Goal: Task Accomplishment & Management: Manage account settings

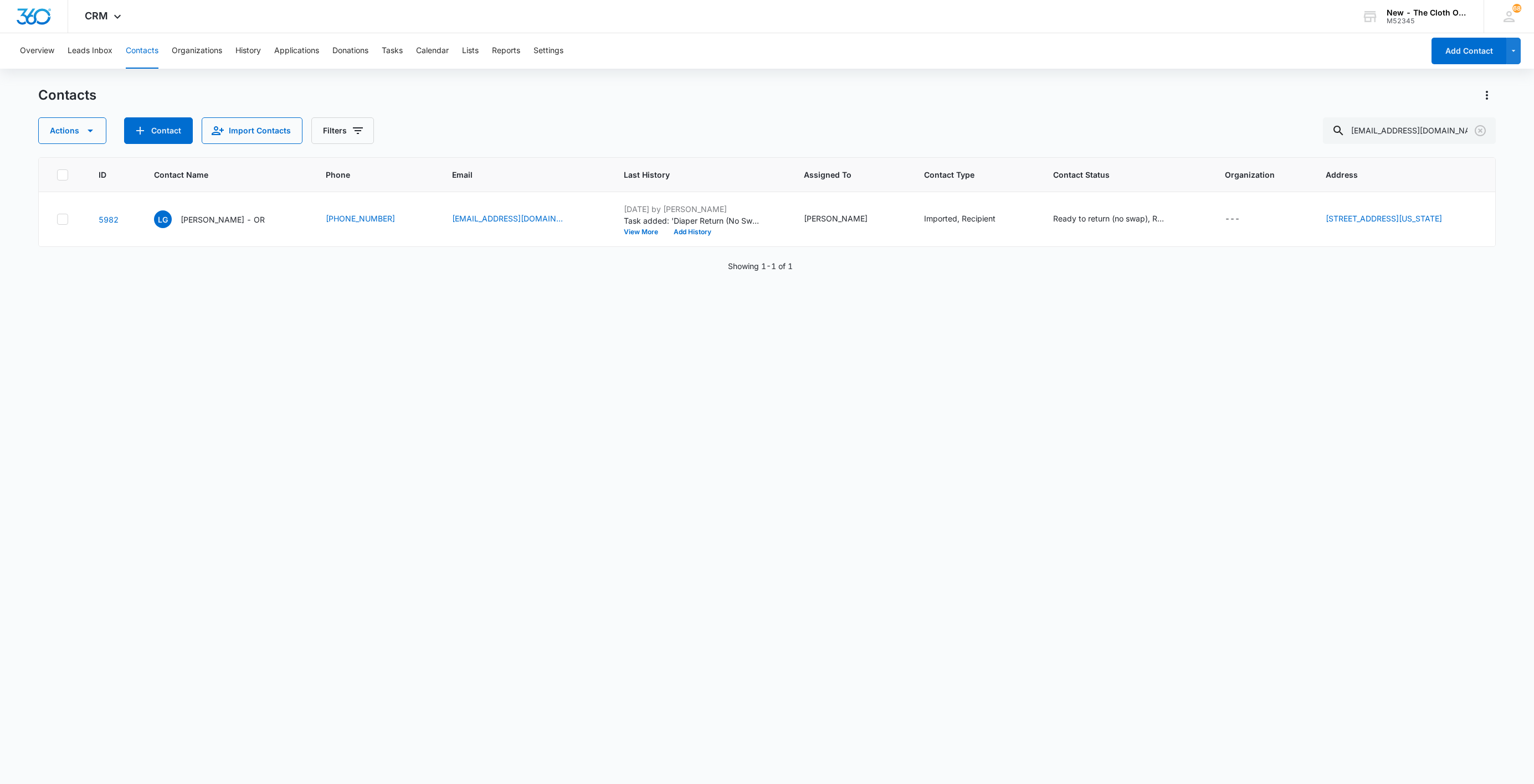
click at [383, 45] on div "Overview Leads Inbox Contacts Organizations History Applications Donations Task…" at bounding box center [718, 51] width 1411 height 36
click at [396, 48] on button "Tasks" at bounding box center [392, 51] width 21 height 36
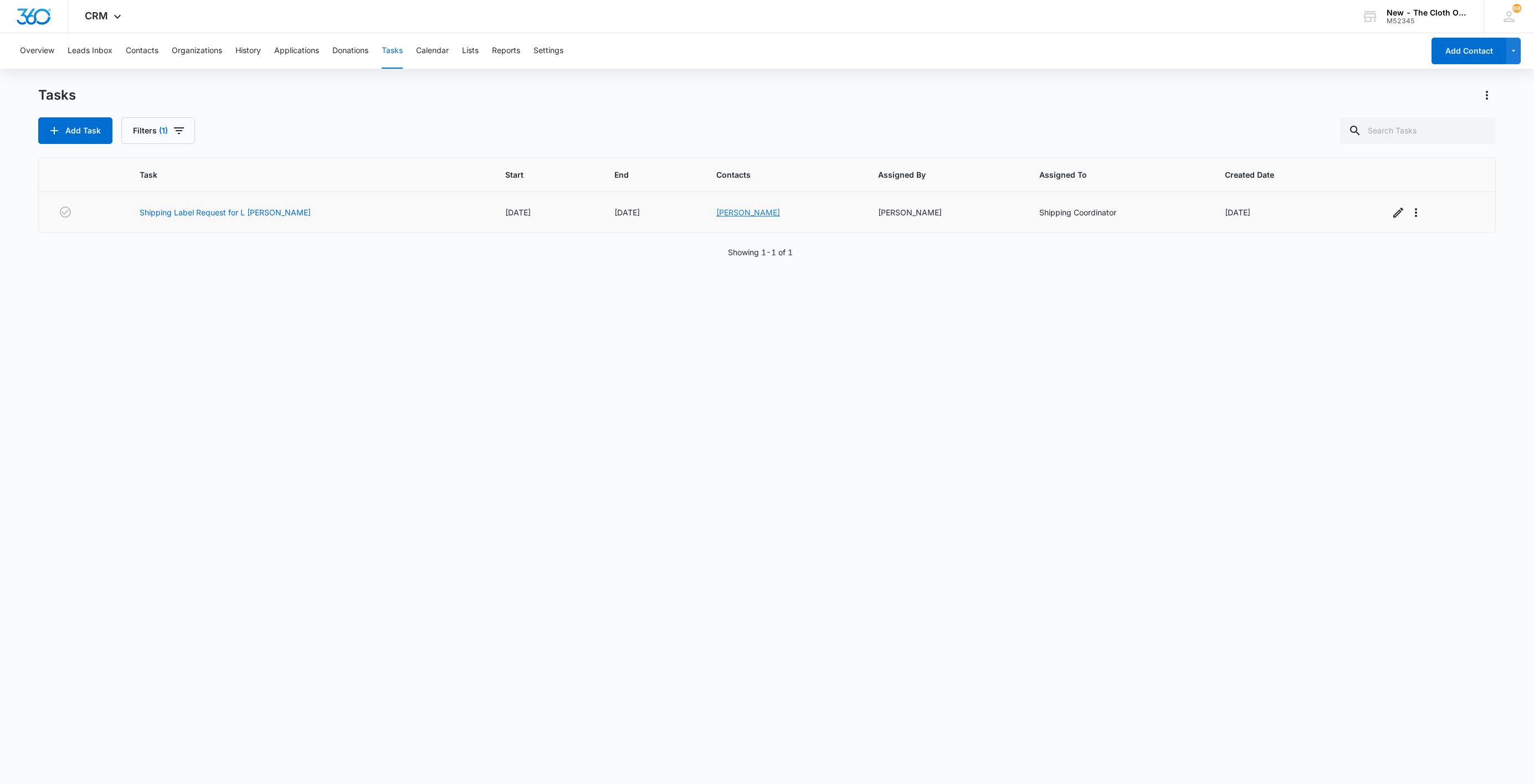
click at [716, 214] on link "[PERSON_NAME]" at bounding box center [748, 213] width 64 height 10
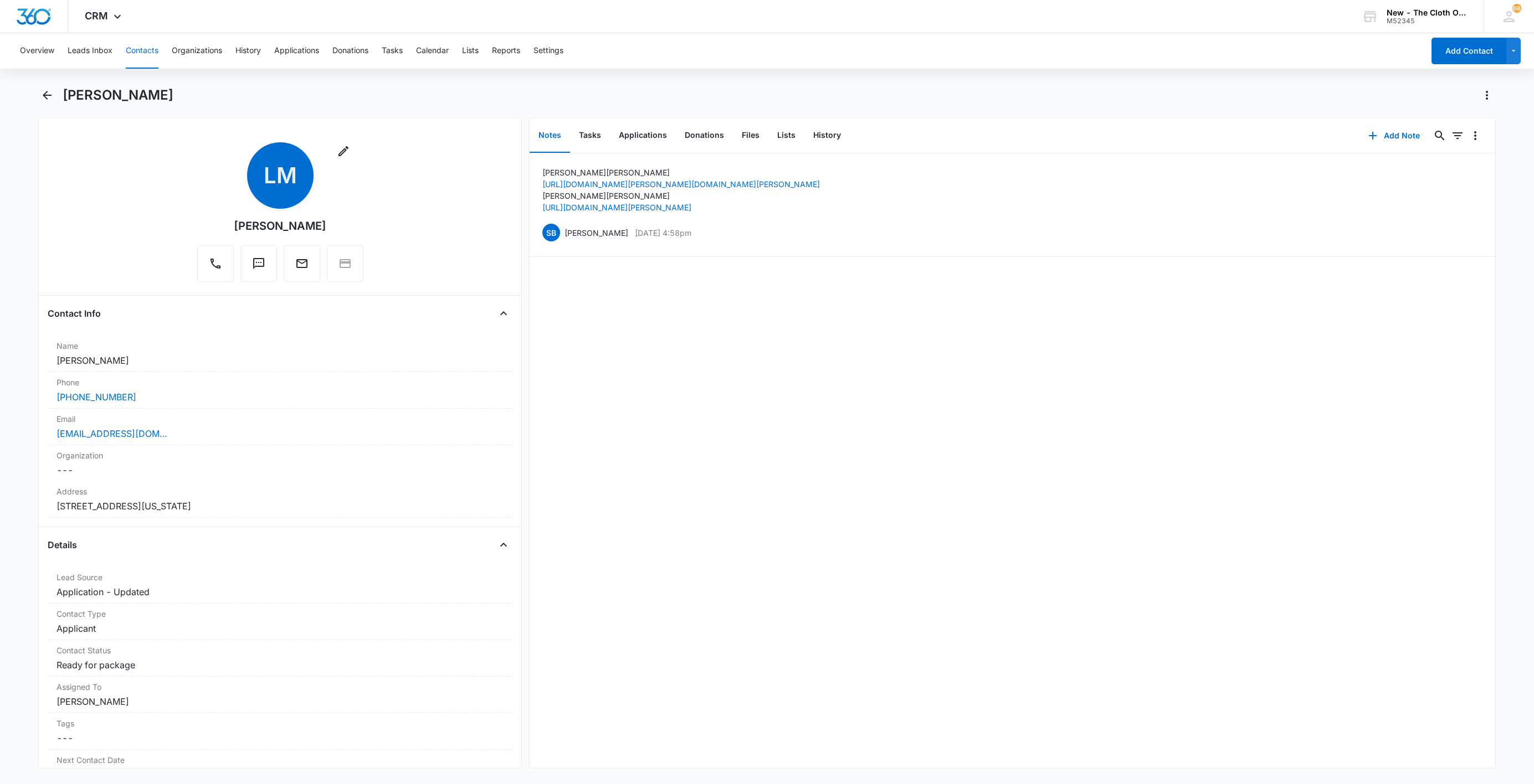
click at [70, 93] on h1 "[PERSON_NAME]" at bounding box center [118, 95] width 111 height 17
copy div "[PERSON_NAME] Remove"
click at [250, 434] on div "[EMAIL_ADDRESS][DOMAIN_NAME]" at bounding box center [280, 433] width 447 height 13
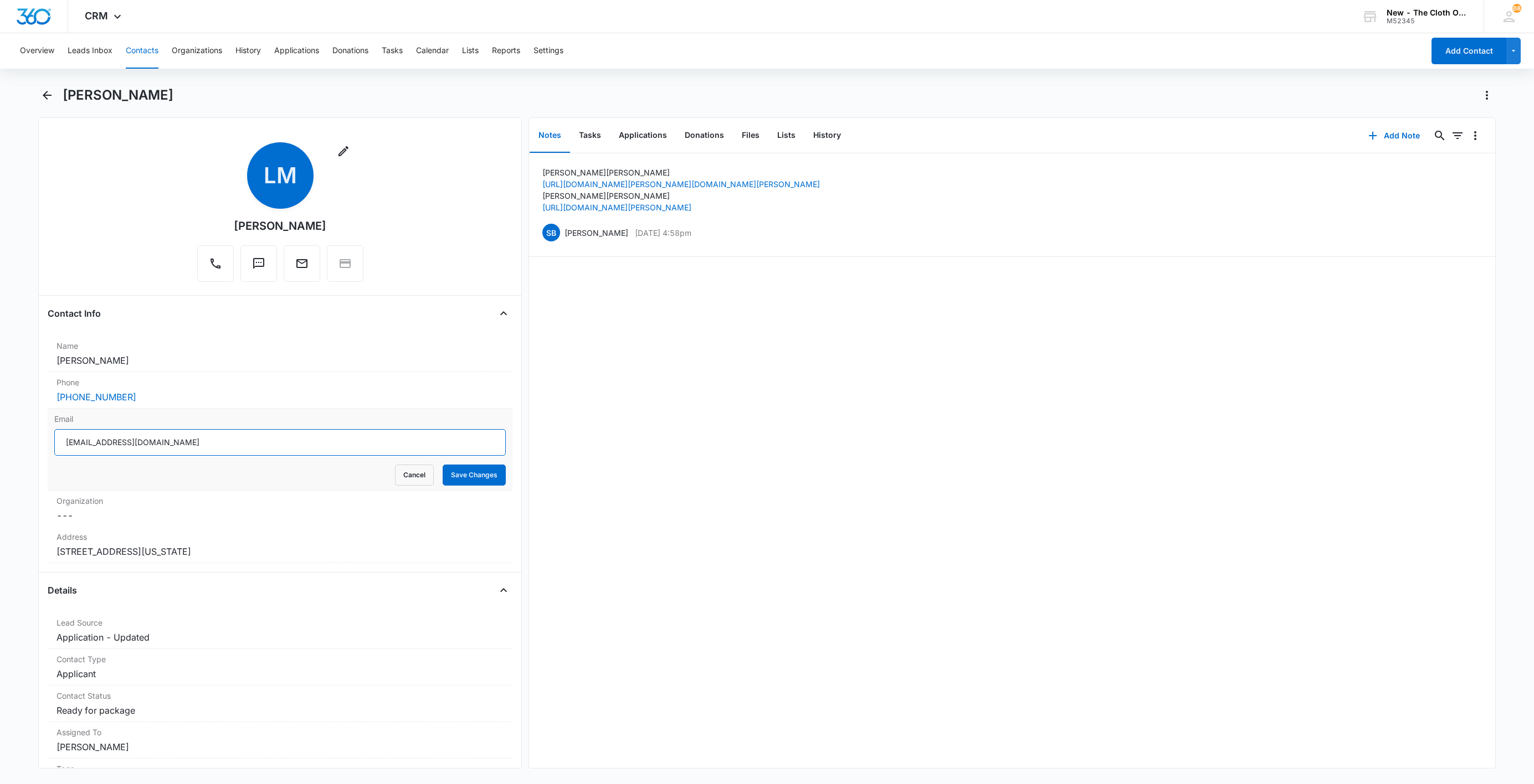
click at [252, 441] on input "[EMAIL_ADDRESS][DOMAIN_NAME]" at bounding box center [280, 442] width 451 height 27
click at [395, 481] on button "Cancel" at bounding box center [414, 475] width 39 height 21
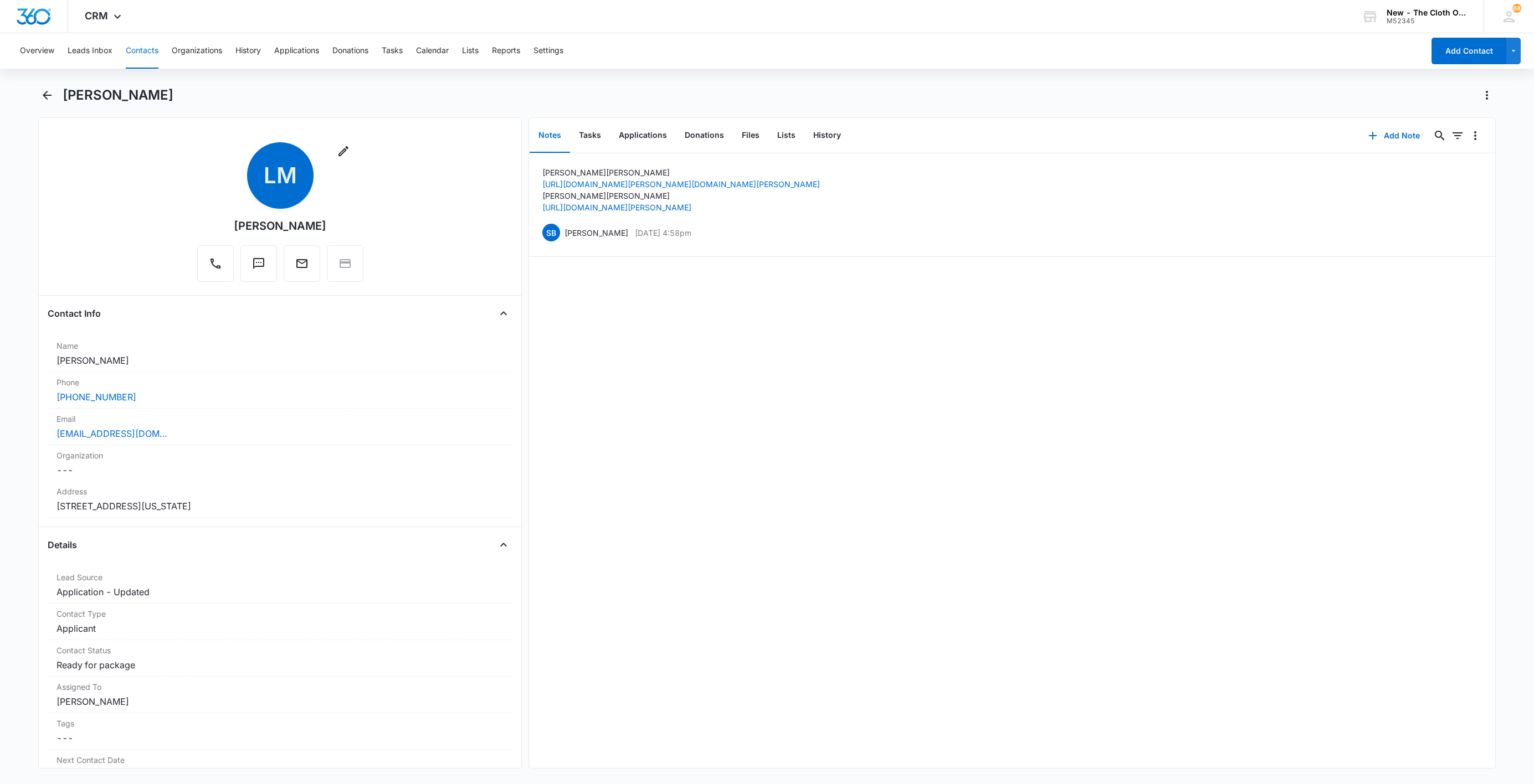
drag, startPoint x: 213, startPoint y: 507, endPoint x: 30, endPoint y: 511, distance: 183.0
click at [30, 511] on main "[PERSON_NAME] Remove [PERSON_NAME] Contact Info Name Cancel Save Changes [PERSO…" at bounding box center [767, 434] width 1534 height 695
copy dd "[STREET_ADDRESS][US_STATE]"
click at [585, 139] on button "Tasks" at bounding box center [590, 136] width 40 height 35
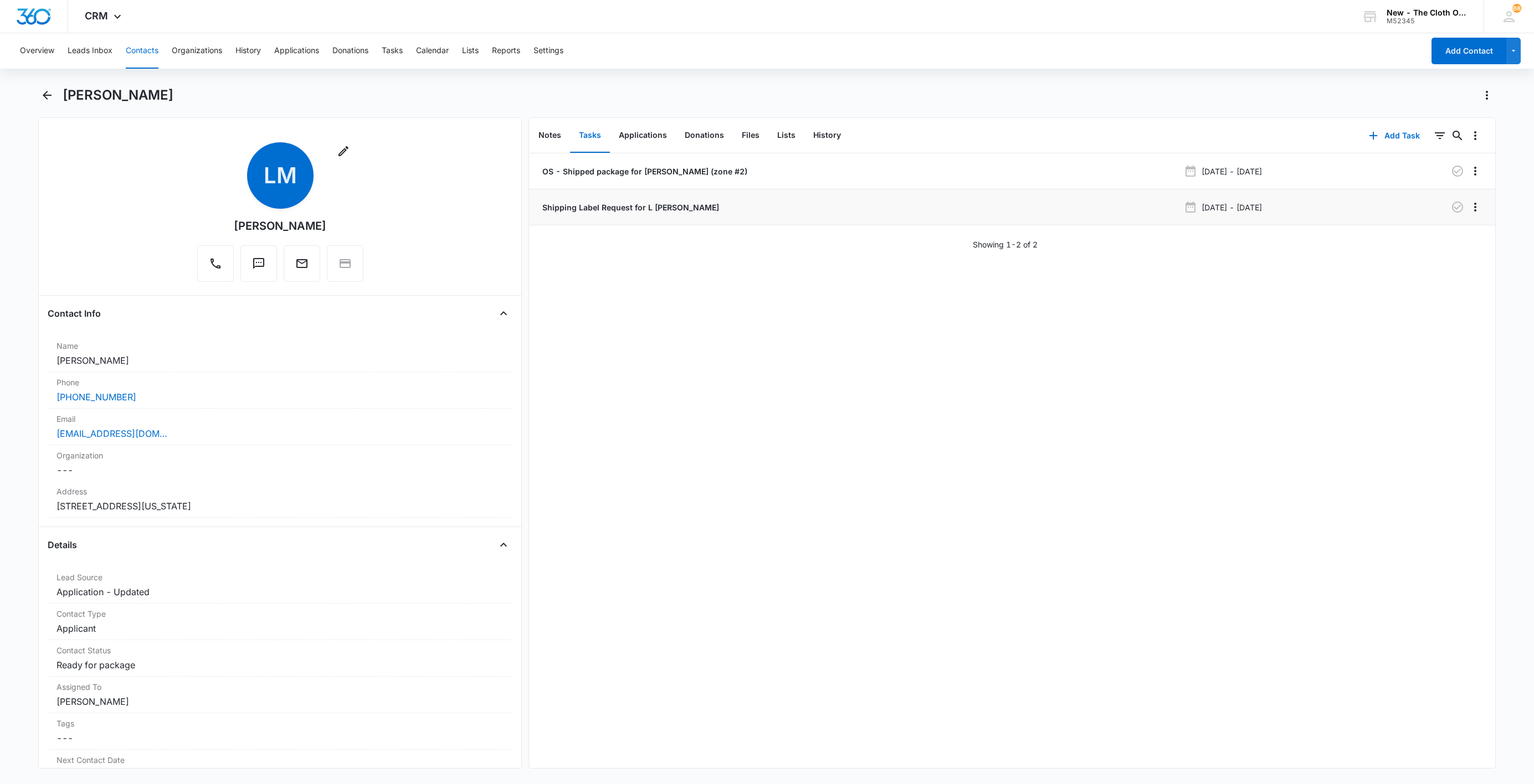
click at [575, 210] on p "Shipping Label Request for L [PERSON_NAME]" at bounding box center [629, 208] width 179 height 12
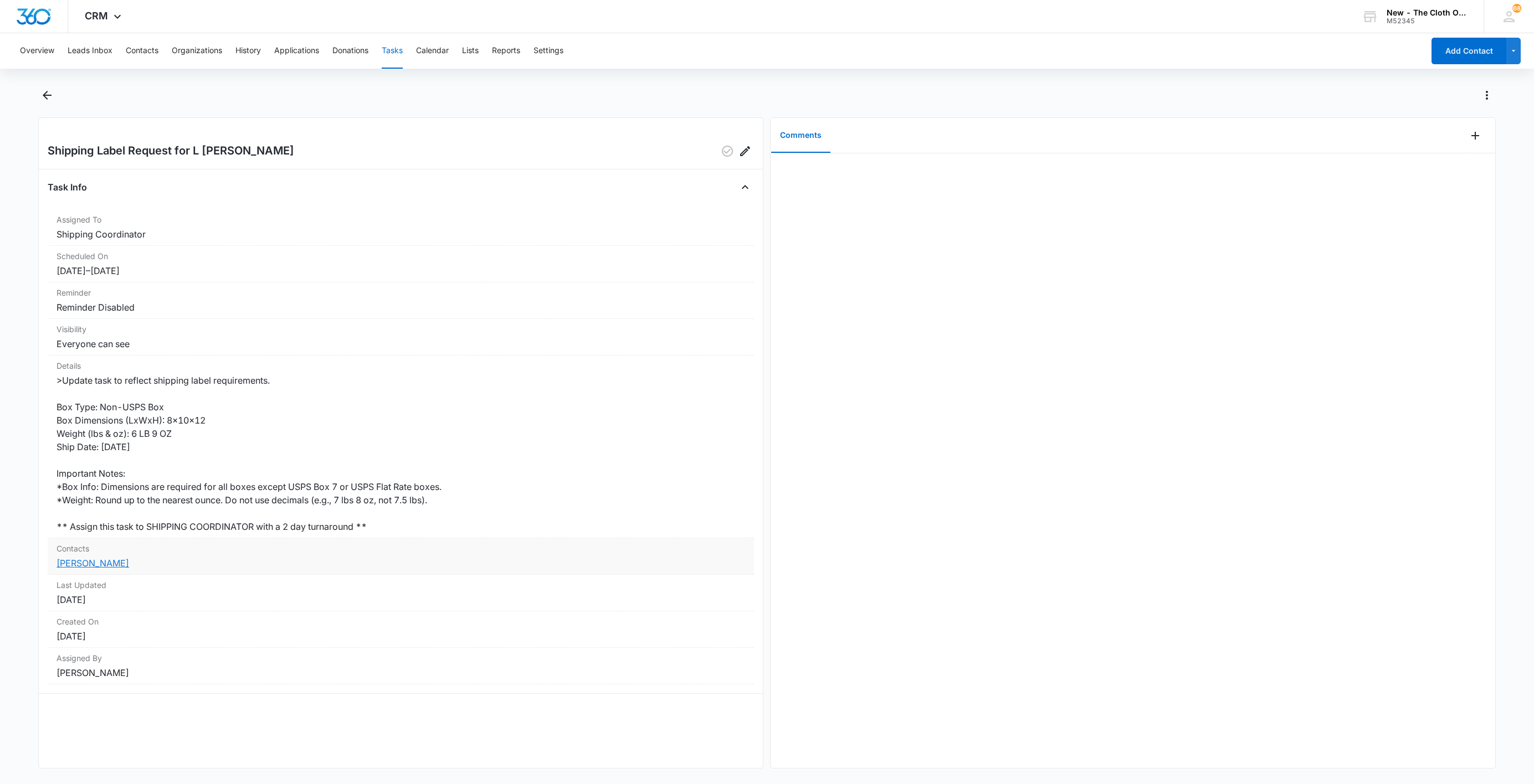
click at [116, 563] on link "[PERSON_NAME]" at bounding box center [93, 563] width 73 height 11
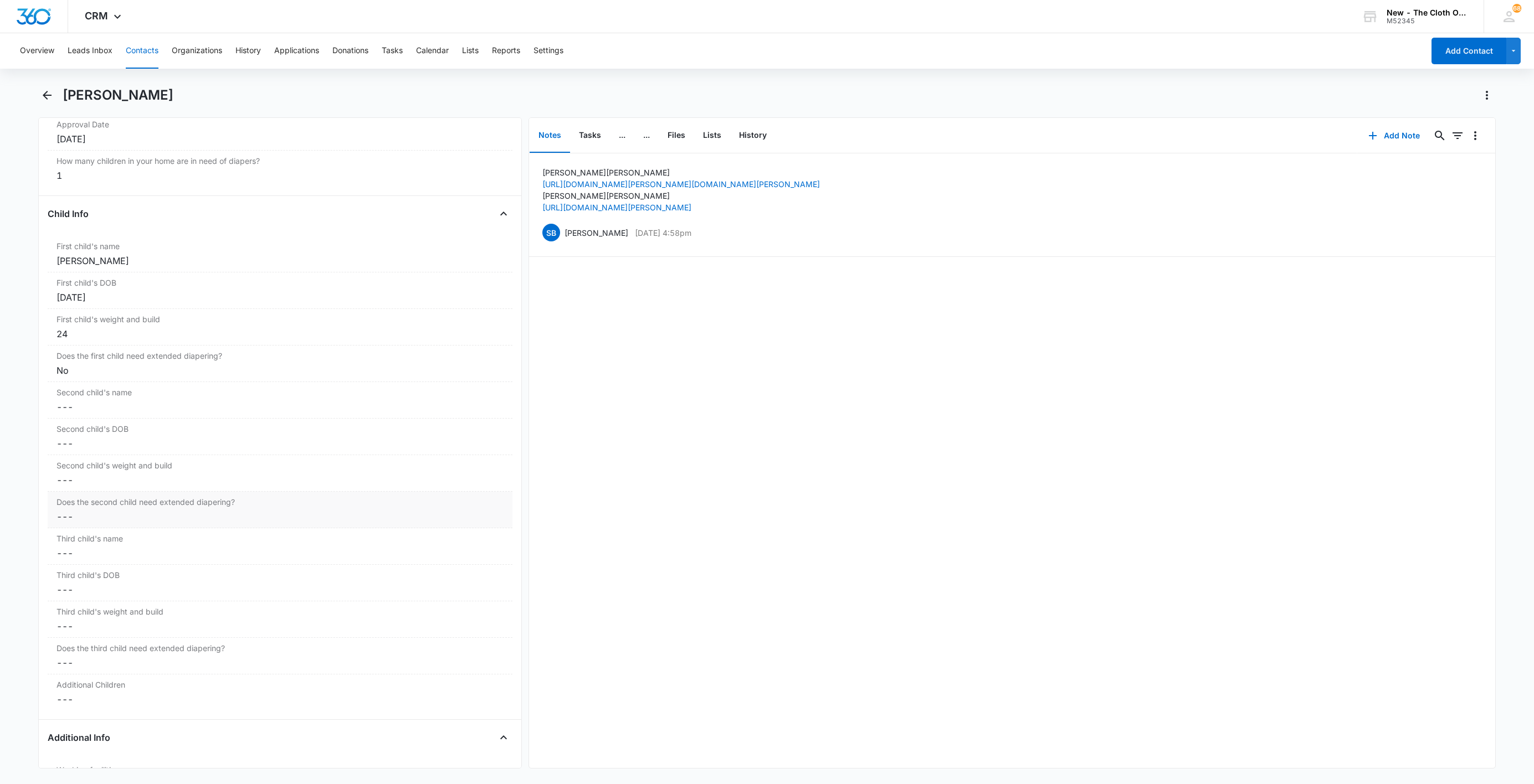
scroll to position [1246, 0]
click at [579, 132] on button "Tasks" at bounding box center [590, 136] width 40 height 35
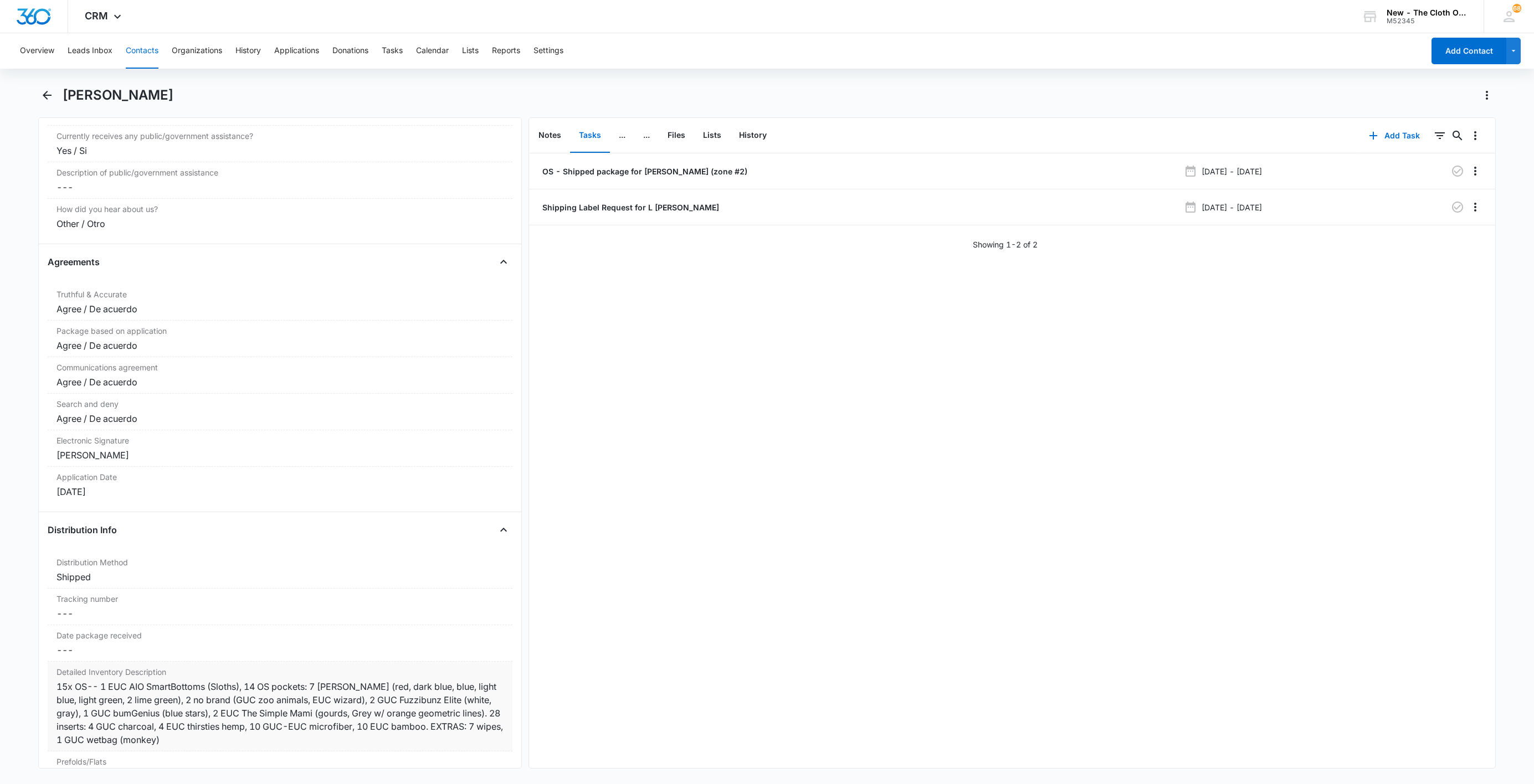
scroll to position [2326, 0]
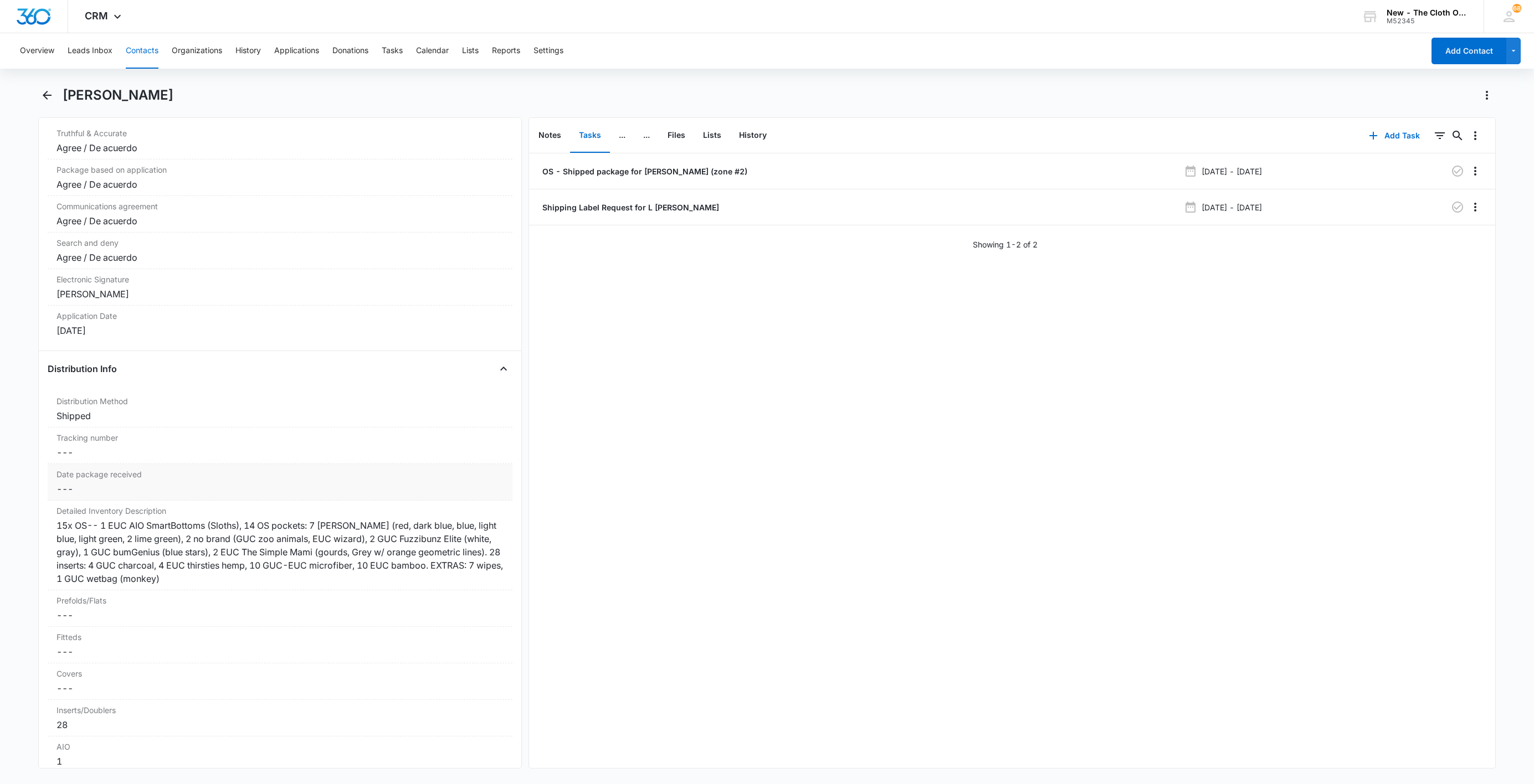
click at [83, 479] on div "Date package received Cancel Save Changes ---" at bounding box center [280, 482] width 465 height 36
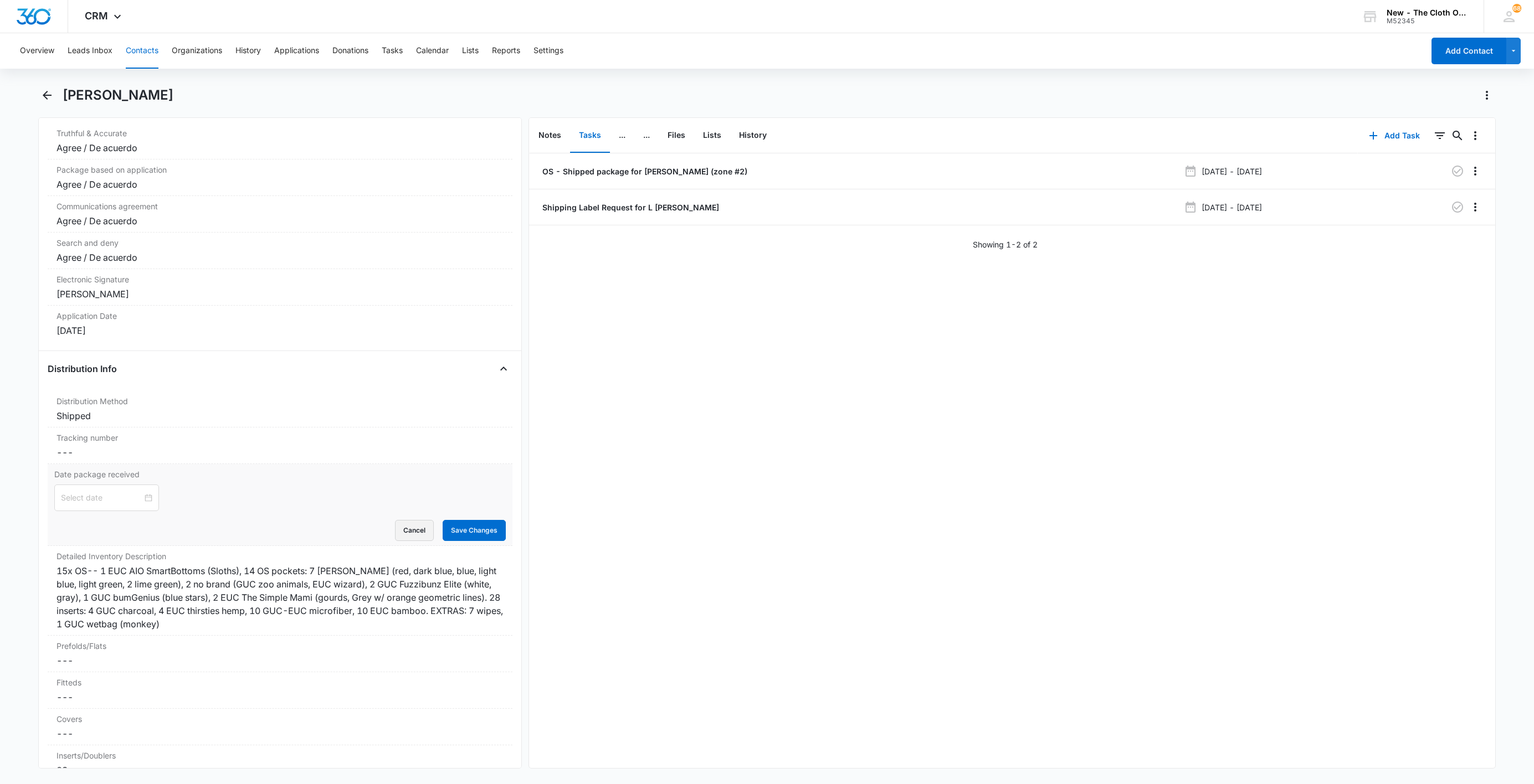
drag, startPoint x: 396, startPoint y: 545, endPoint x: 219, endPoint y: 500, distance: 182.6
click at [395, 541] on button "Cancel" at bounding box center [414, 530] width 39 height 21
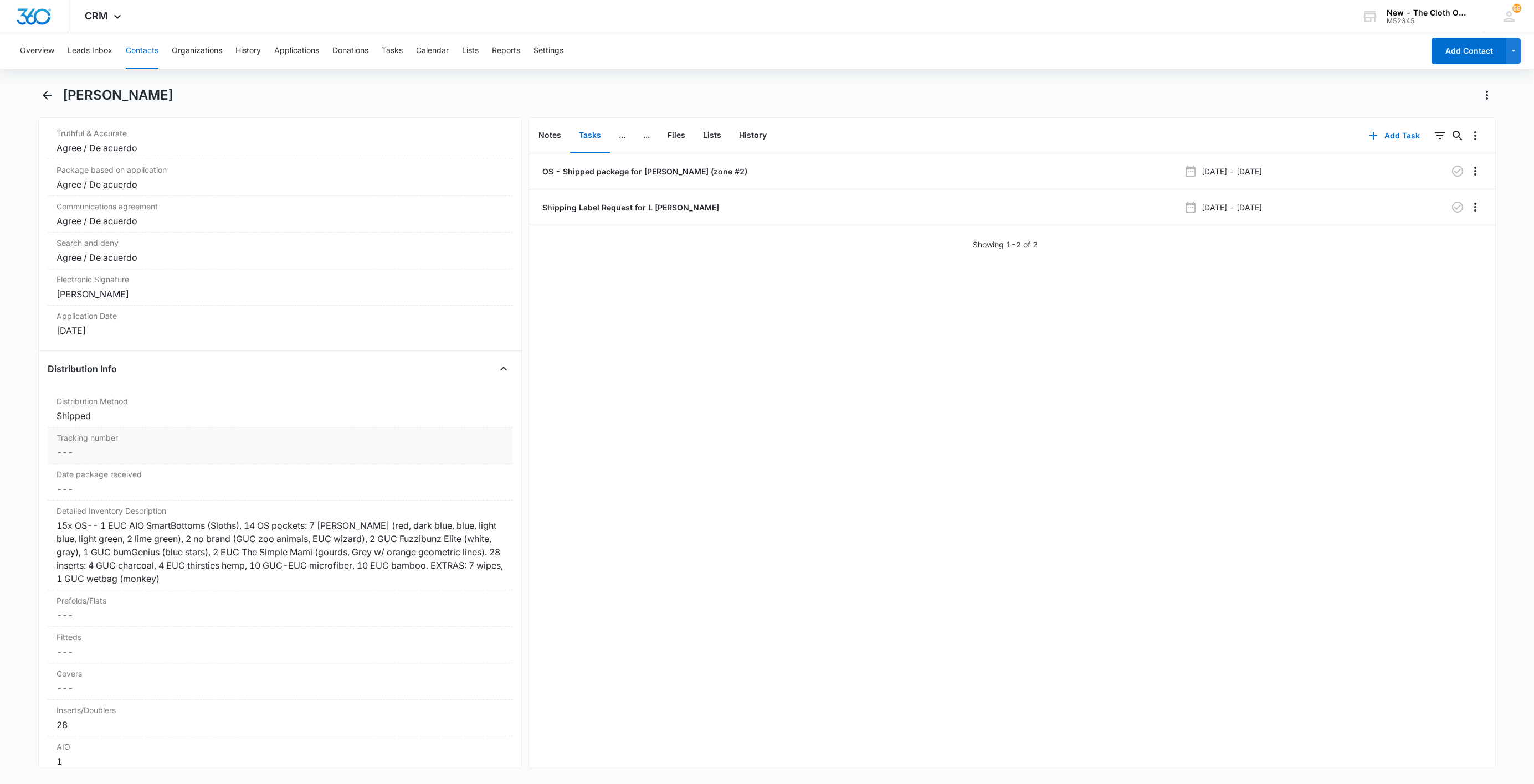
click at [97, 459] on dd "Cancel Save Changes ---" at bounding box center [280, 452] width 447 height 13
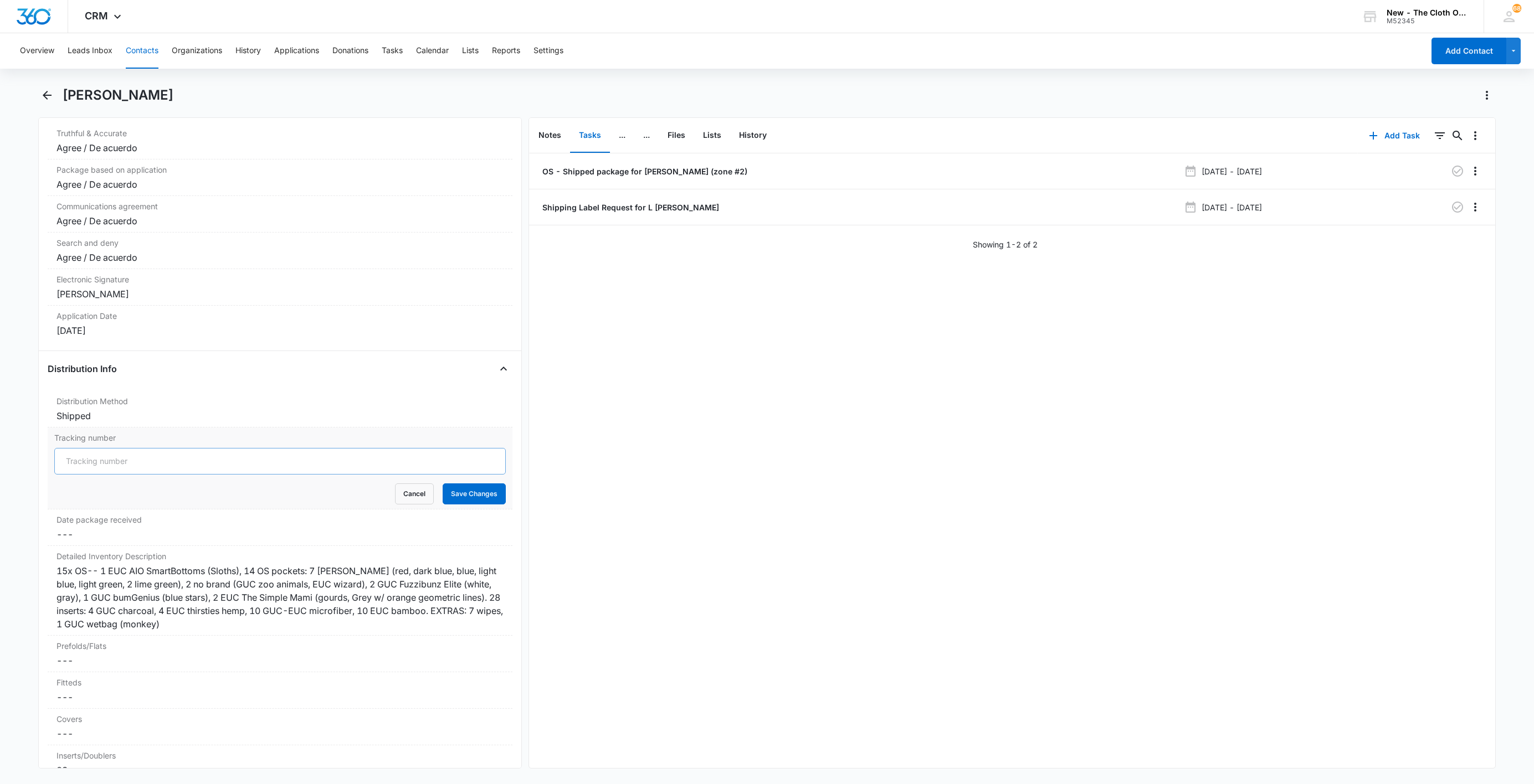
click at [98, 473] on input "Tracking number" at bounding box center [280, 461] width 451 height 27
paste input "9434636106194284236009"
type input "USPS 9434636106194284236009"
click at [442, 500] on button "Save Changes" at bounding box center [474, 493] width 63 height 21
click at [551, 168] on p "OS - Shipped package for [PERSON_NAME] (zone #2)" at bounding box center [644, 171] width 207 height 12
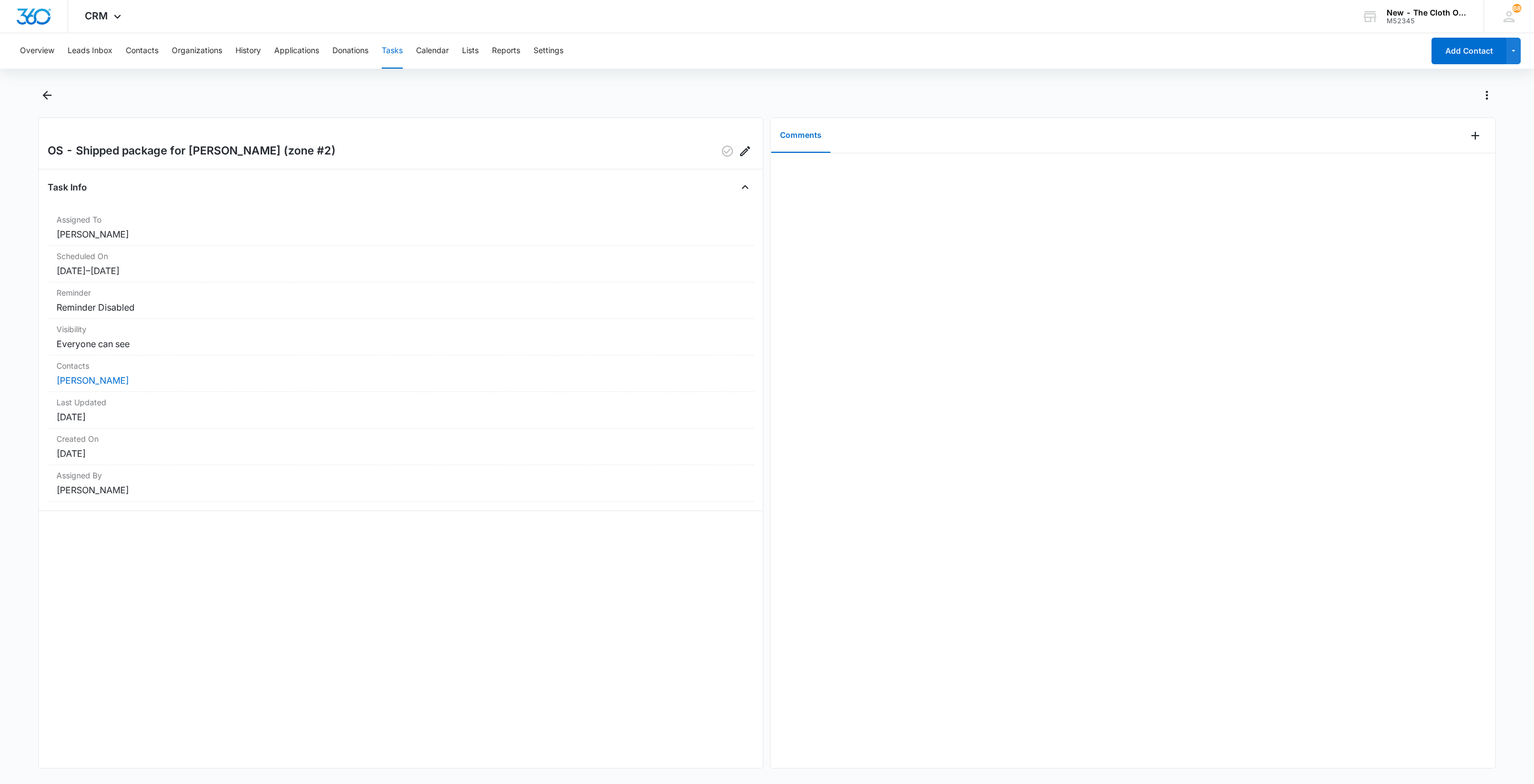
drag, startPoint x: 1458, startPoint y: 121, endPoint x: 1461, endPoint y: 133, distance: 12.4
click at [1467, 122] on div at bounding box center [1481, 136] width 29 height 36
click at [1468, 137] on icon "Add Comment" at bounding box center [1475, 136] width 13 height 13
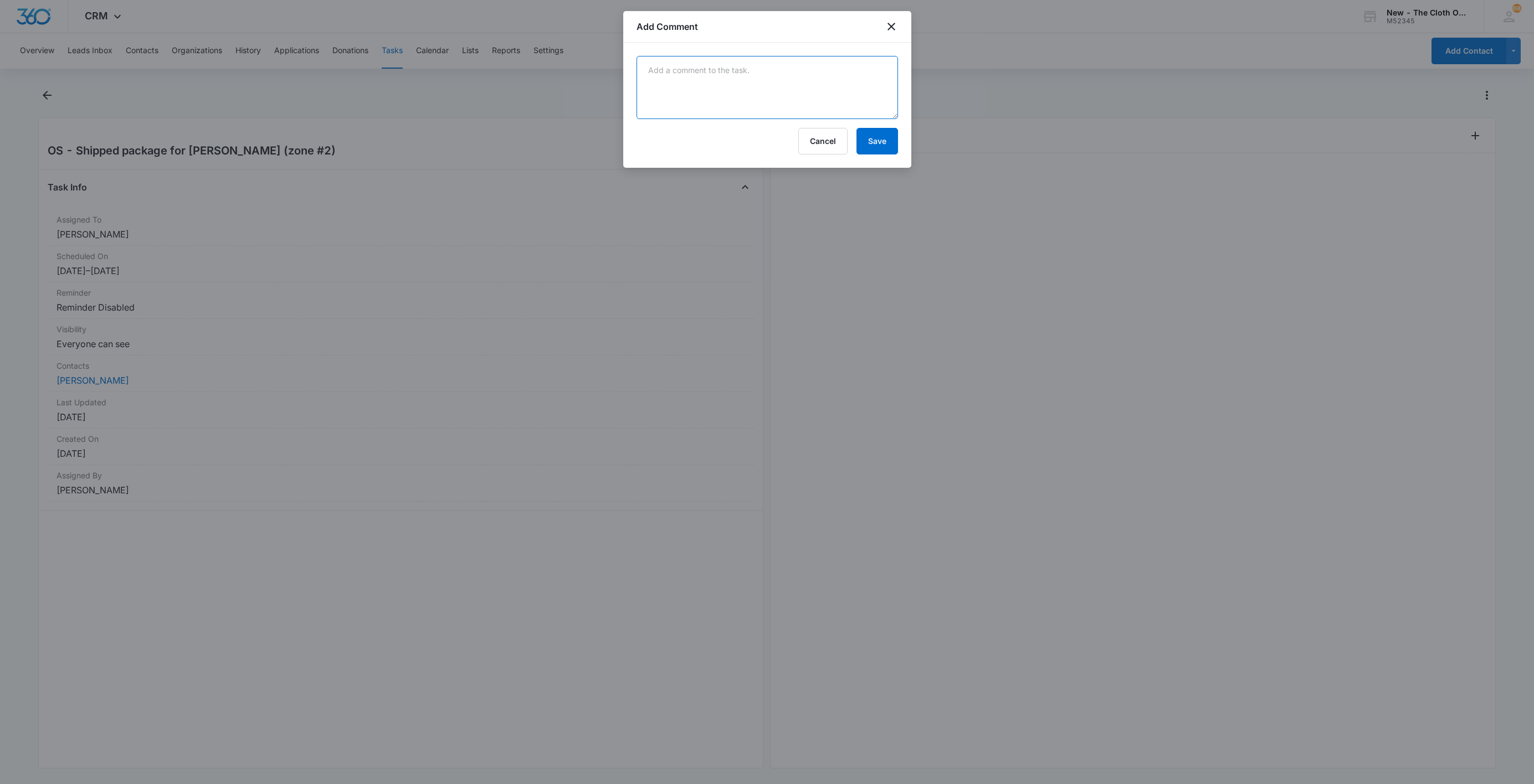
click at [788, 68] on textarea at bounding box center [767, 88] width 261 height 63
paste textarea "9434636106194284236009"
type textarea "9434636106194284236009"
click at [869, 138] on button "Save" at bounding box center [877, 141] width 42 height 27
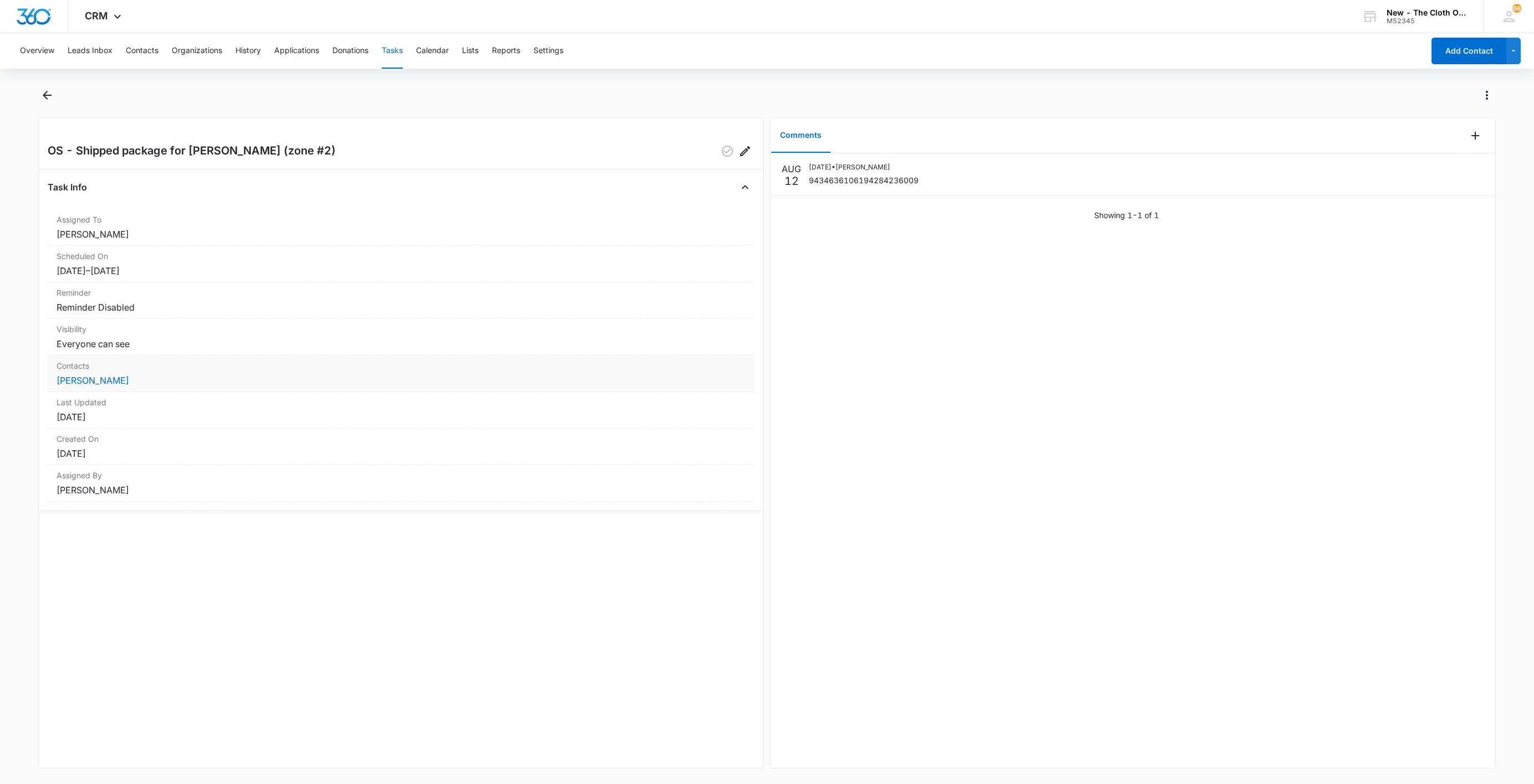
click at [104, 374] on div "Contacts [PERSON_NAME]" at bounding box center [401, 373] width 706 height 36
click at [104, 381] on link "[PERSON_NAME]" at bounding box center [93, 380] width 73 height 11
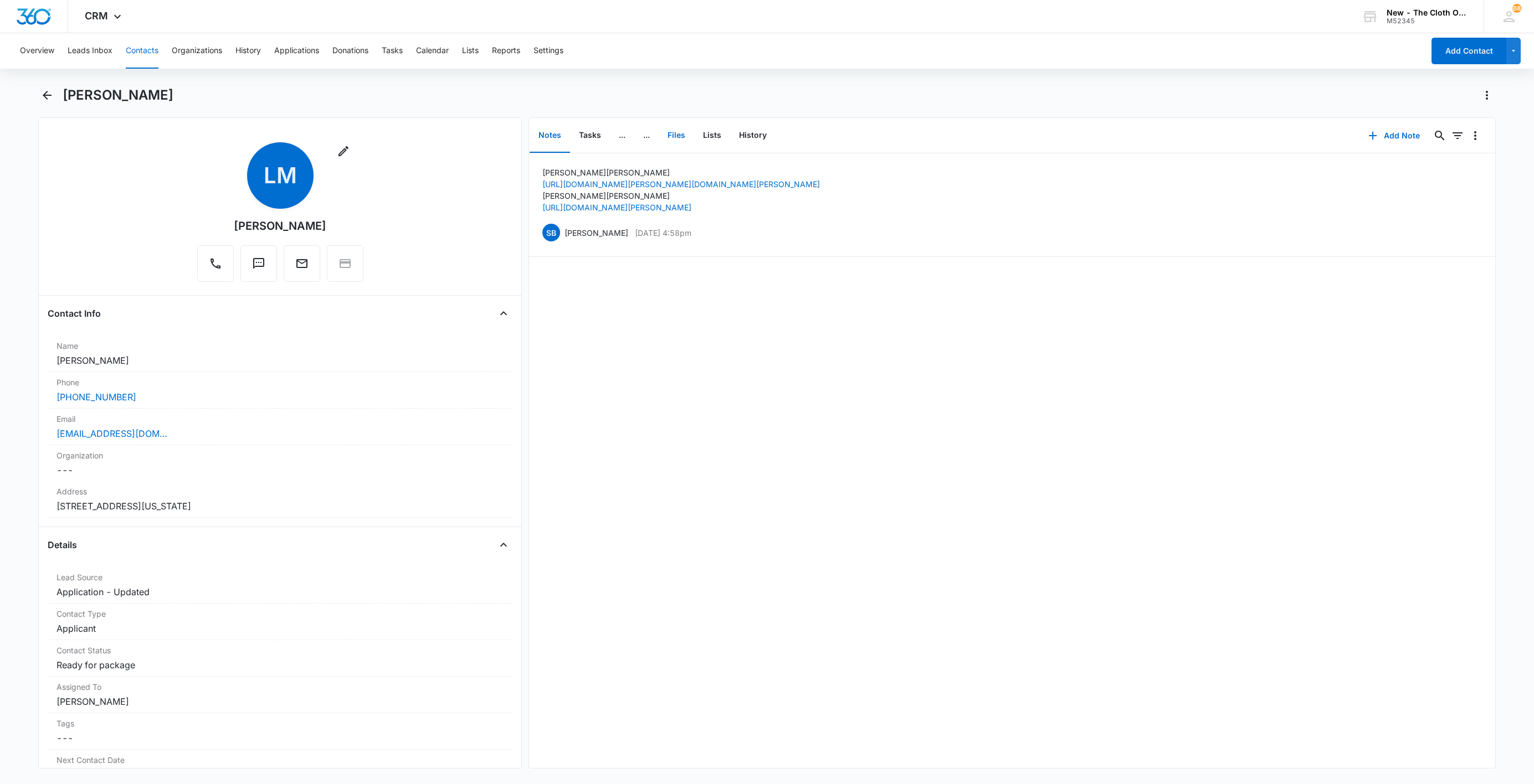
click at [672, 133] on button "Files" at bounding box center [676, 136] width 36 height 35
click at [1407, 139] on icon "button" at bounding box center [1413, 136] width 13 height 13
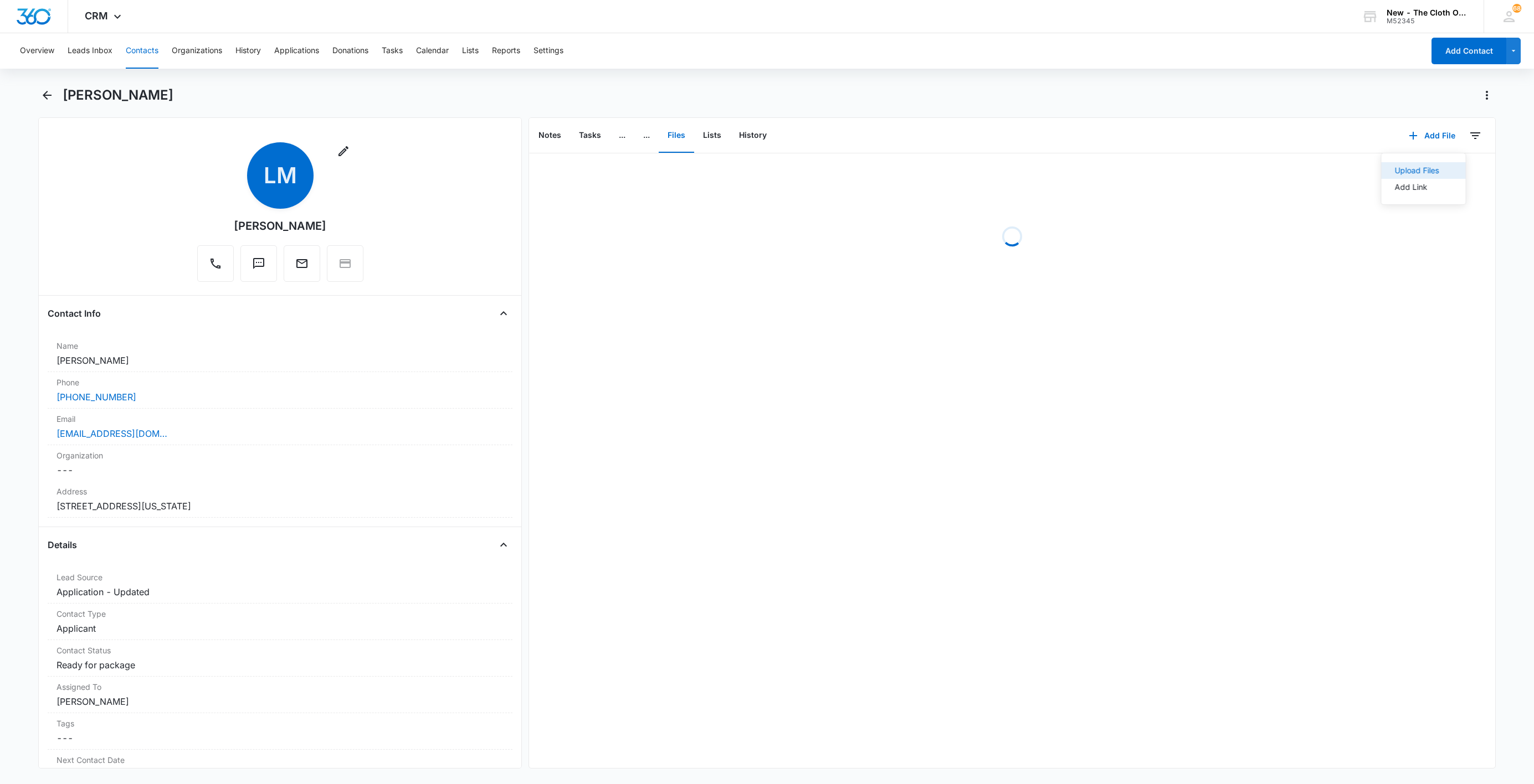
click at [1402, 165] on button "Upload Files" at bounding box center [1423, 171] width 84 height 17
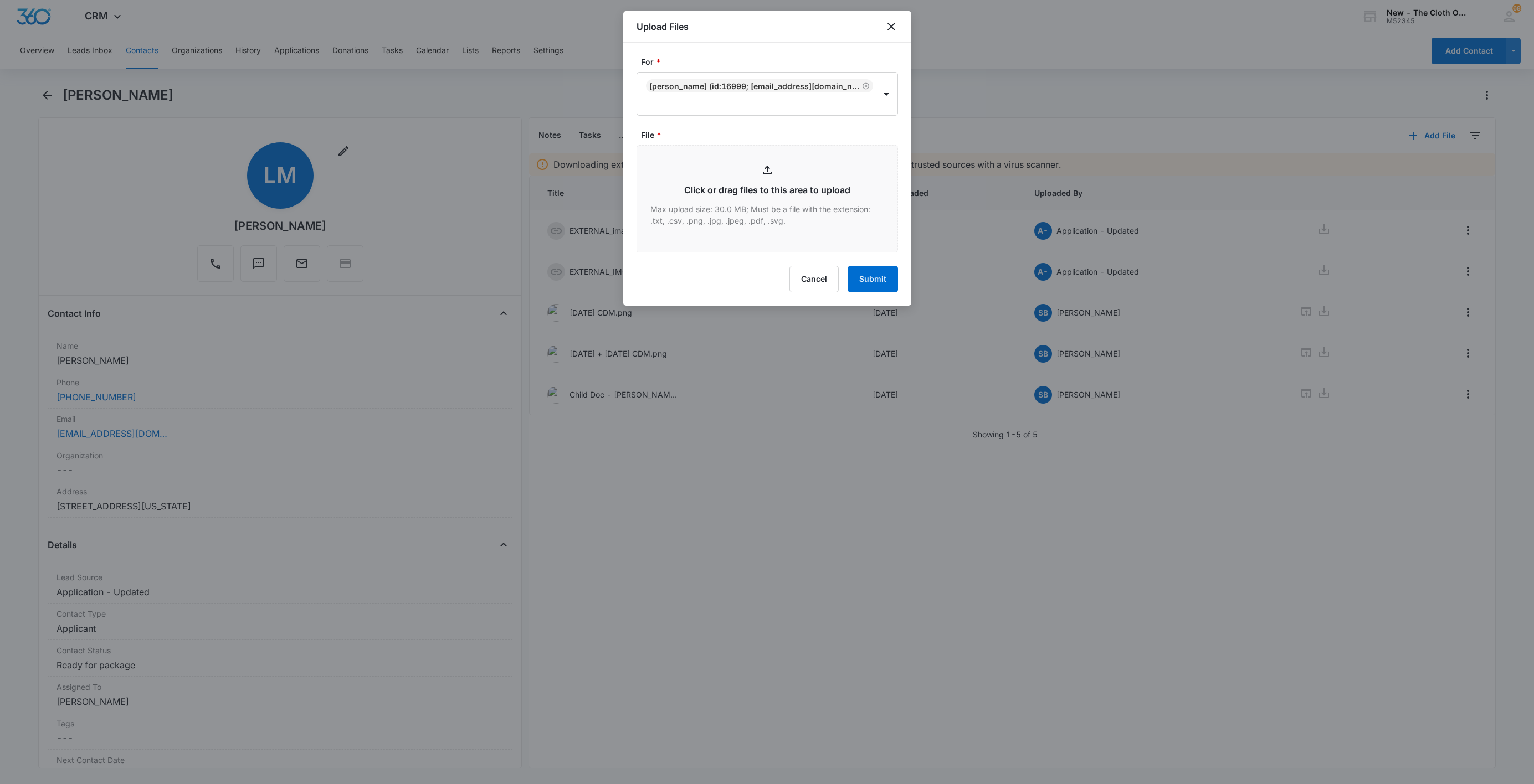
type input "C:\fakepath\9434636106194284236009---[PERSON_NAME]---08-12-2025.pdf"
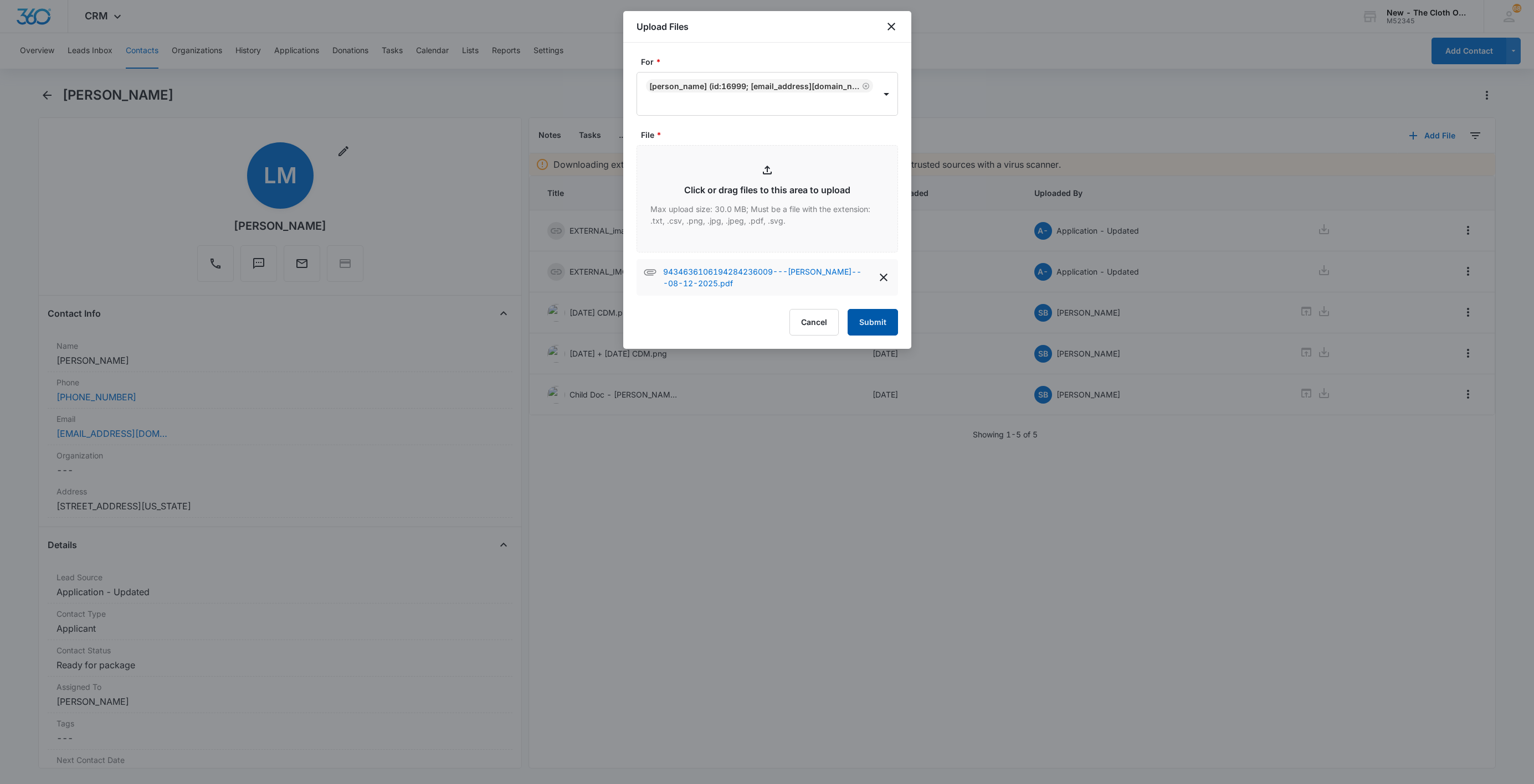
click at [868, 314] on button "Submit" at bounding box center [872, 322] width 51 height 27
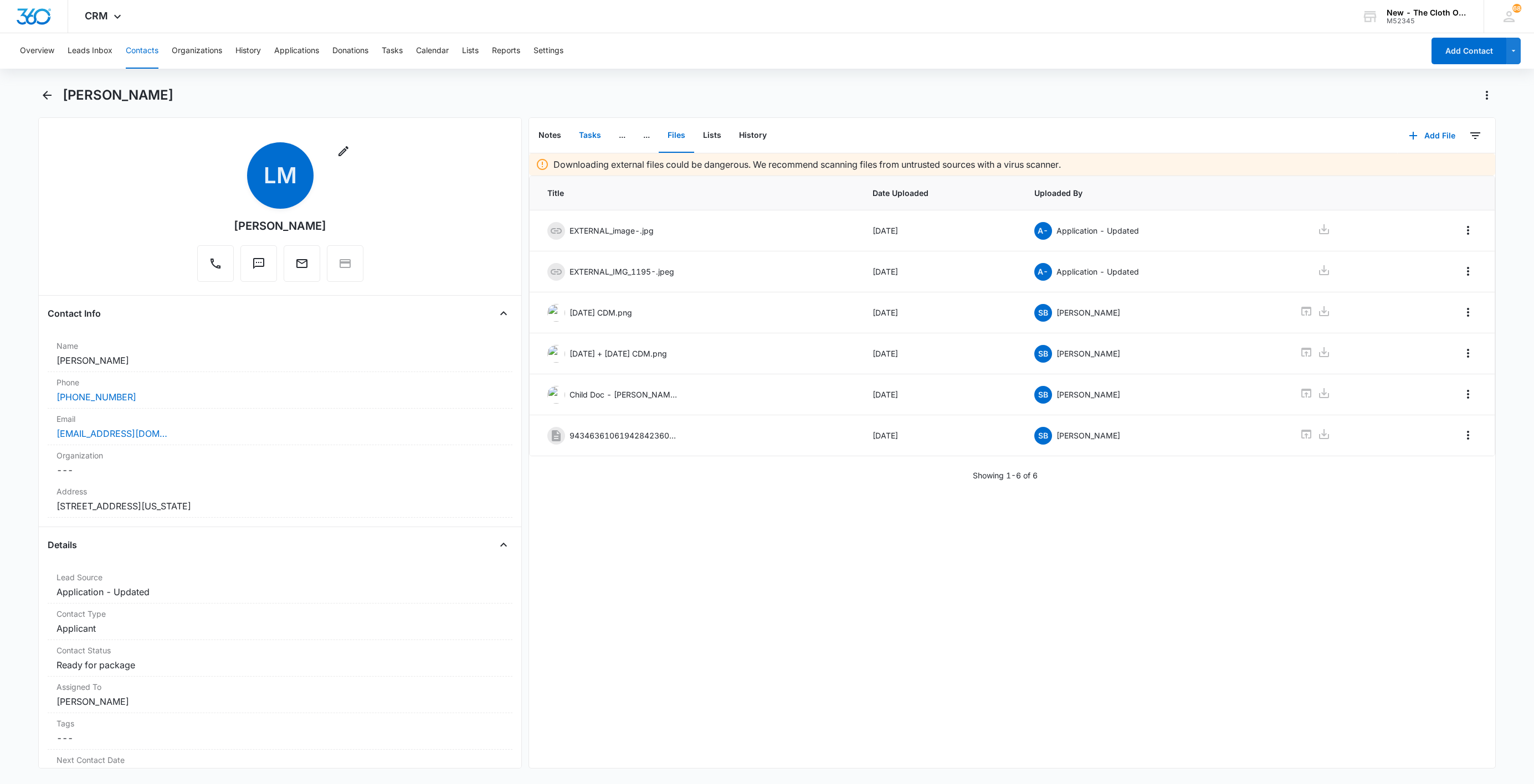
click at [592, 145] on button "Tasks" at bounding box center [590, 136] width 40 height 35
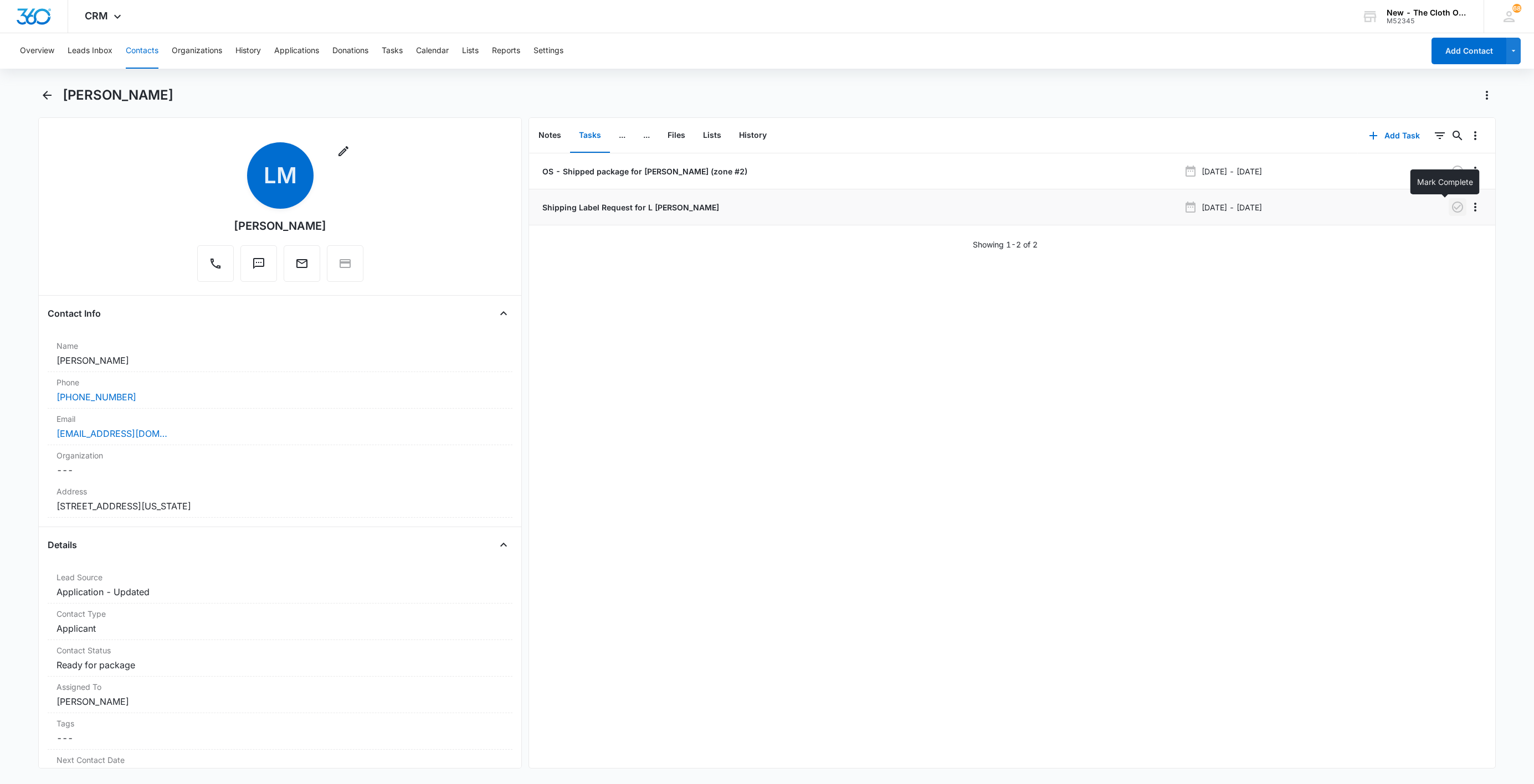
click at [1451, 213] on icon "button" at bounding box center [1457, 207] width 13 height 13
click at [750, 139] on button "History" at bounding box center [753, 136] width 45 height 35
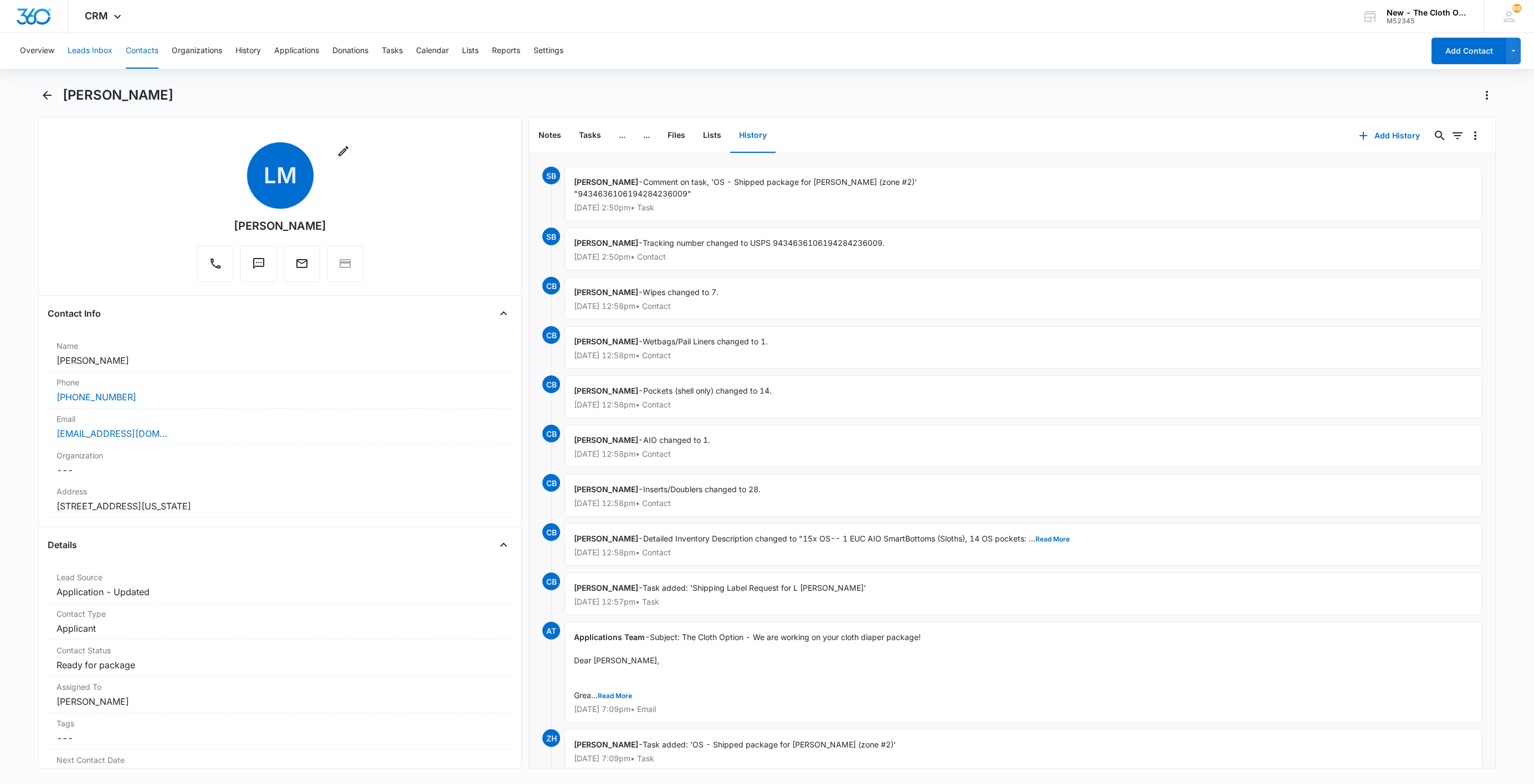
click at [89, 55] on button "Leads Inbox" at bounding box center [89, 51] width 45 height 36
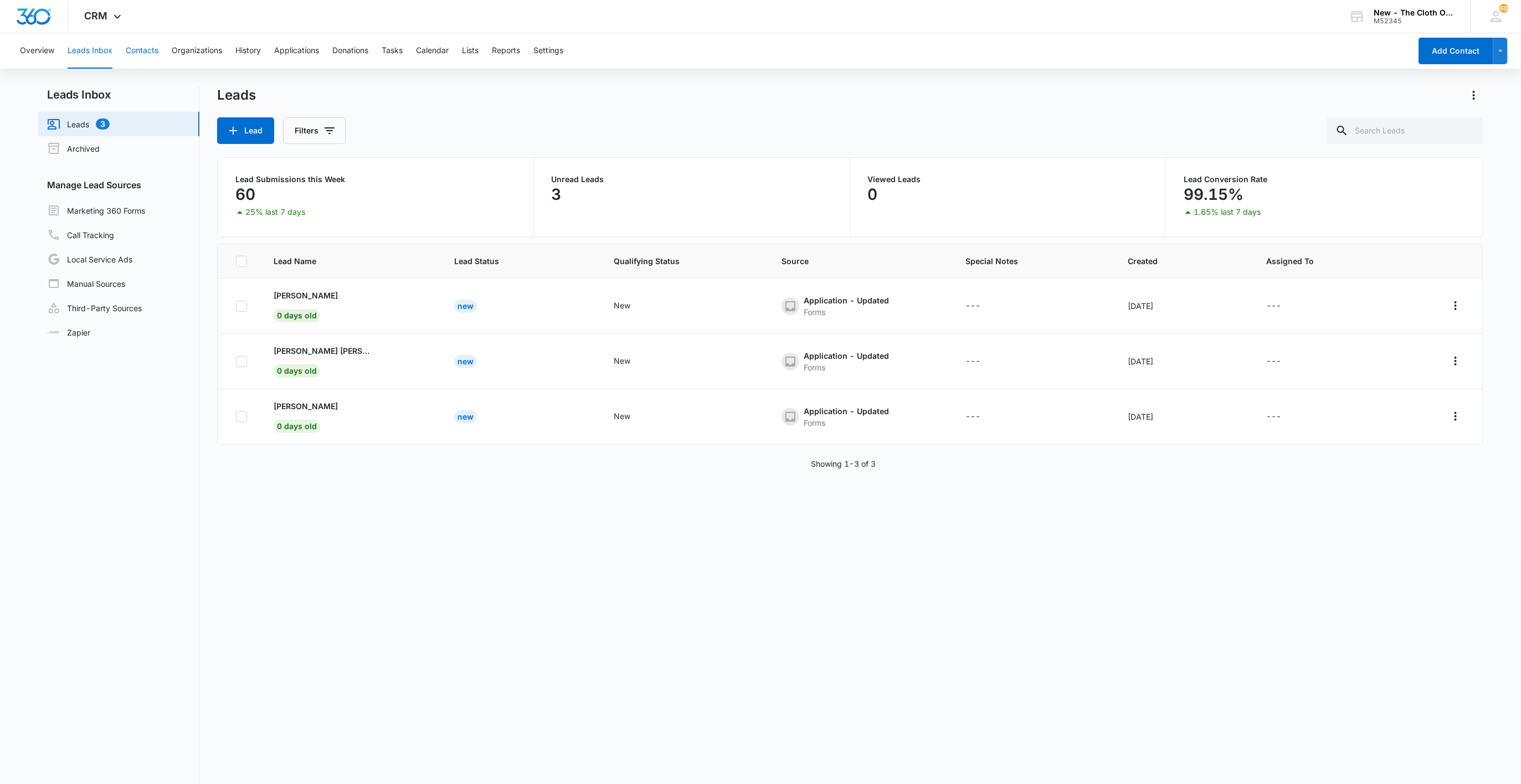
click at [151, 47] on button "Contacts" at bounding box center [142, 51] width 33 height 36
